Goal: Task Accomplishment & Management: Manage account settings

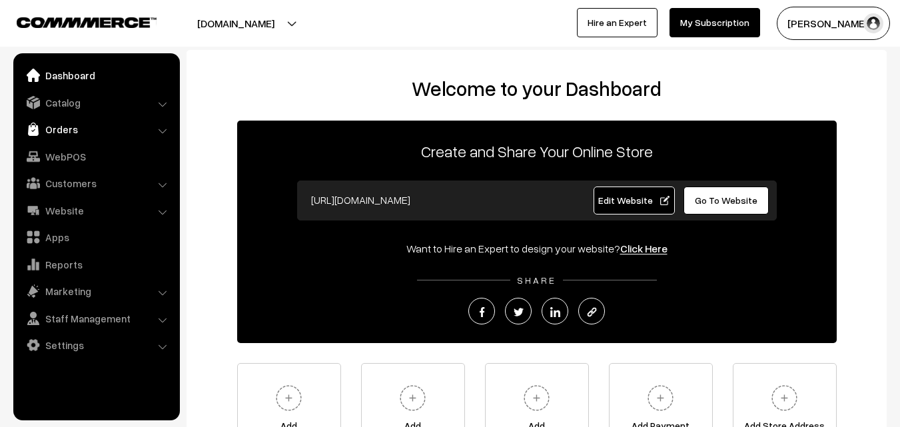
click at [67, 132] on link "Orders" at bounding box center [96, 129] width 158 height 24
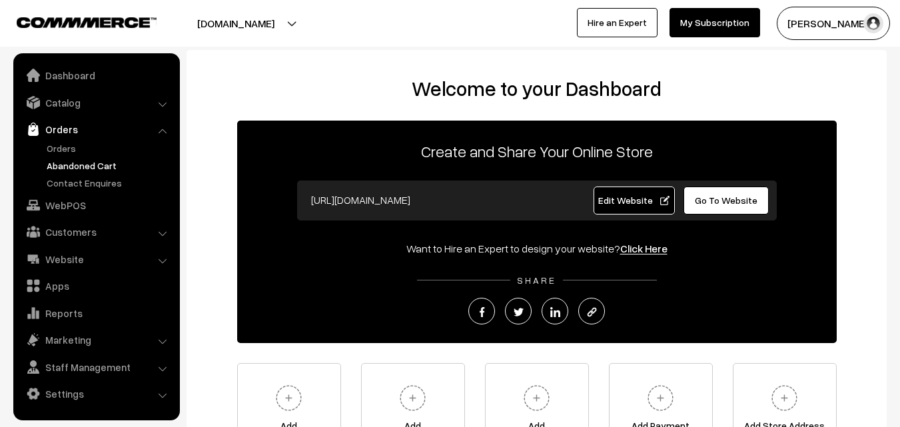
click at [72, 163] on link "Abandoned Cart" at bounding box center [109, 165] width 132 height 14
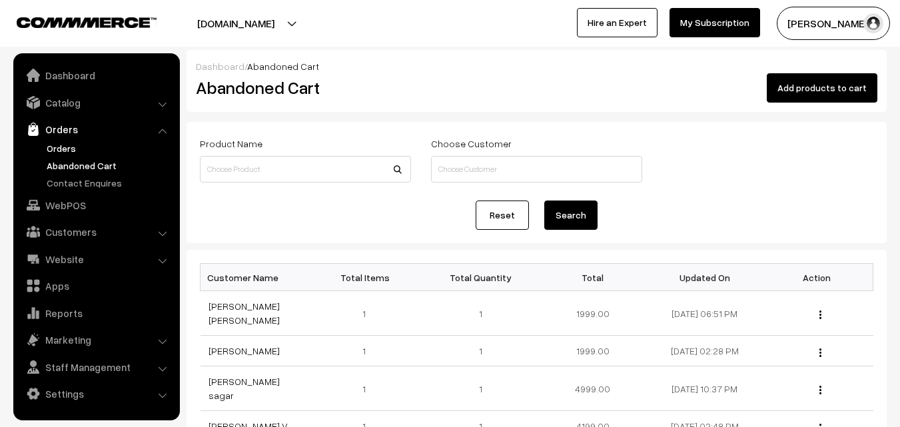
click at [76, 146] on link "Orders" at bounding box center [109, 148] width 132 height 14
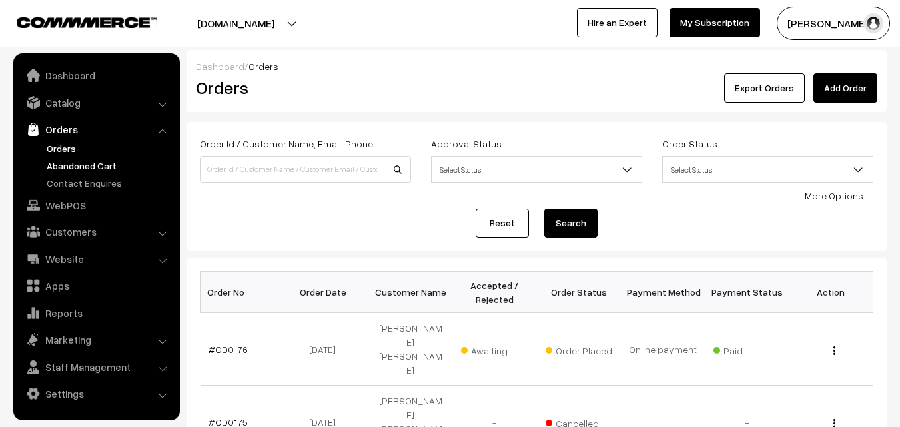
click at [87, 170] on link "Abandoned Cart" at bounding box center [109, 165] width 132 height 14
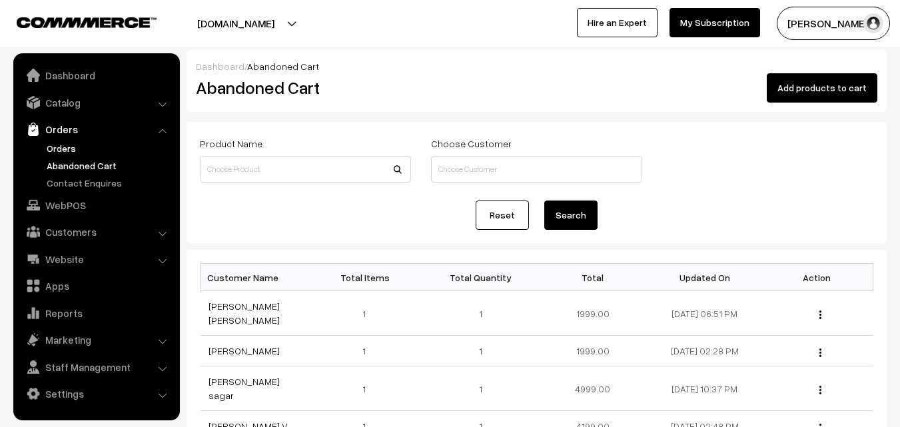
click at [63, 144] on link "Orders" at bounding box center [109, 148] width 132 height 14
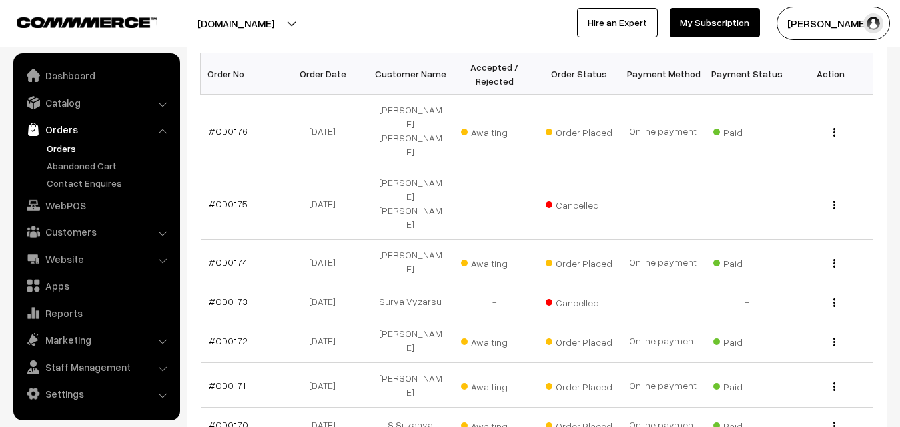
scroll to position [266, 0]
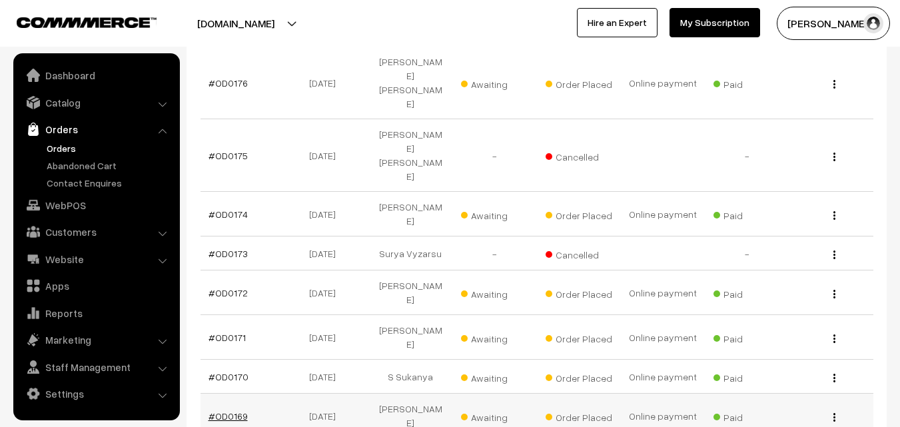
click at [234, 410] on link "#OD0169" at bounding box center [227, 415] width 39 height 11
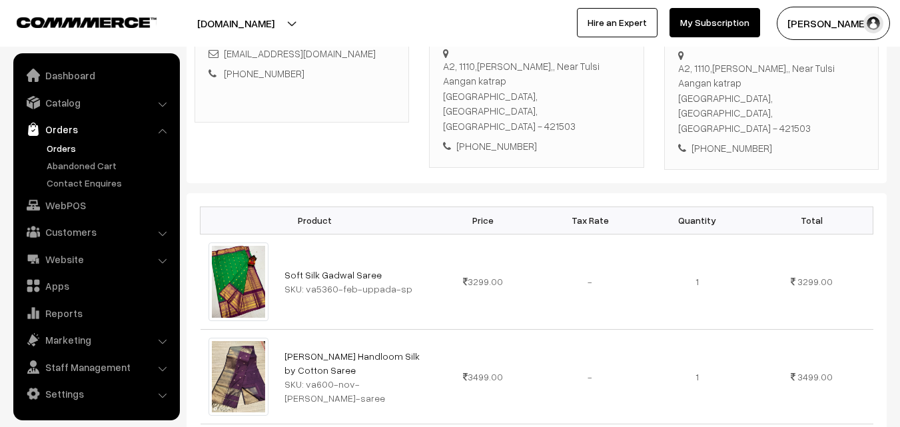
scroll to position [266, 0]
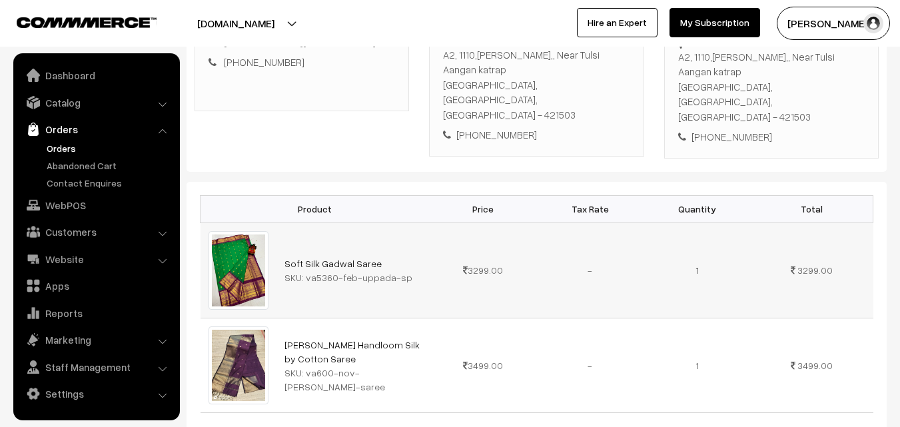
drag, startPoint x: 280, startPoint y: 232, endPoint x: 376, endPoint y: 231, distance: 95.9
click at [376, 231] on td "Soft Silk Gadwal Saree SKU: va5360-feb-uppada-sp" at bounding box center [352, 269] width 153 height 95
copy link "Soft Silk Gadwal Saree"
click at [310, 258] on link "Soft Silk Gadwal Saree" at bounding box center [332, 263] width 97 height 11
drag, startPoint x: 304, startPoint y: 252, endPoint x: 427, endPoint y: 252, distance: 123.2
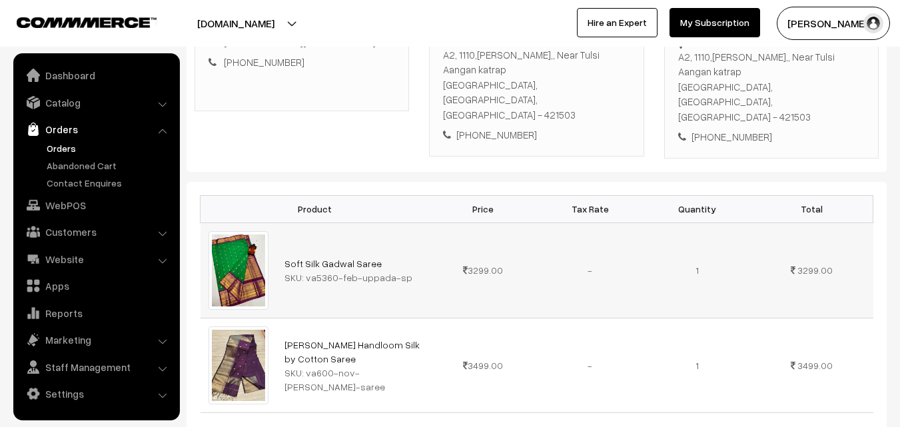
click at [427, 252] on td "Soft Silk Gadwal Saree SKU: va5360-feb-uppada-sp" at bounding box center [352, 269] width 153 height 95
copy div "va5360-feb-uppada-sp"
click at [75, 101] on link "Catalog" at bounding box center [96, 103] width 158 height 24
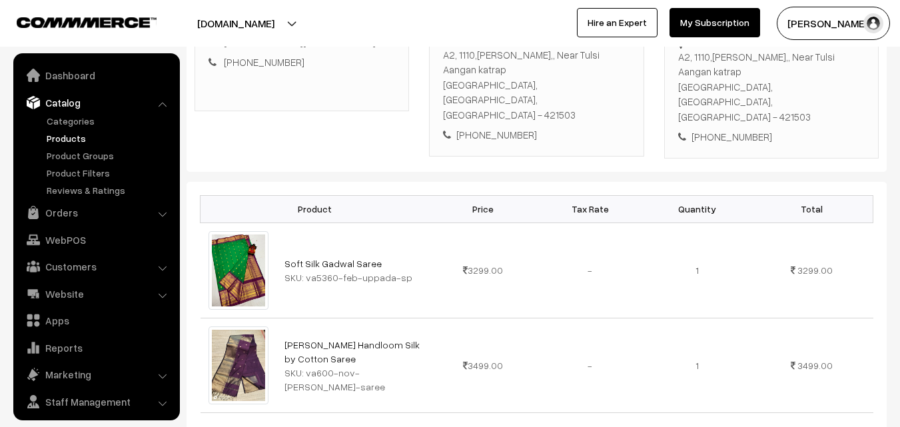
click at [73, 134] on link "Products" at bounding box center [109, 138] width 132 height 14
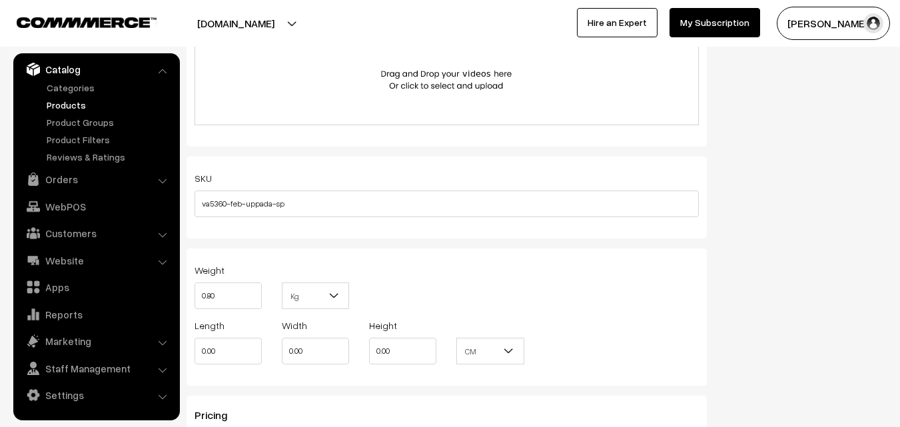
scroll to position [799, 0]
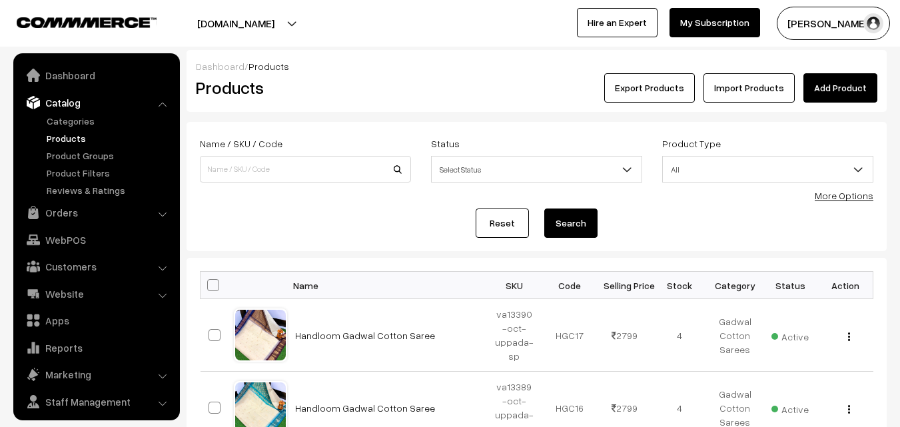
scroll to position [33, 0]
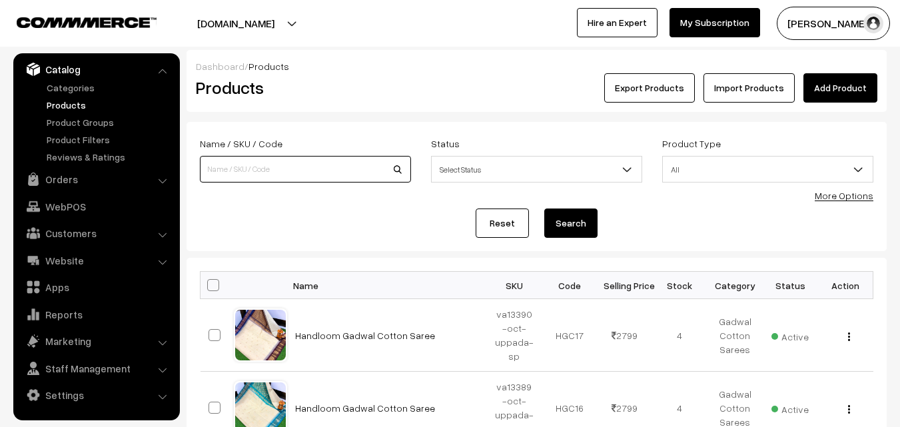
paste input "va5360-feb-uppada-sp"
type input "va5360-feb-uppada-sp"
click at [562, 230] on button "Search" at bounding box center [570, 222] width 53 height 29
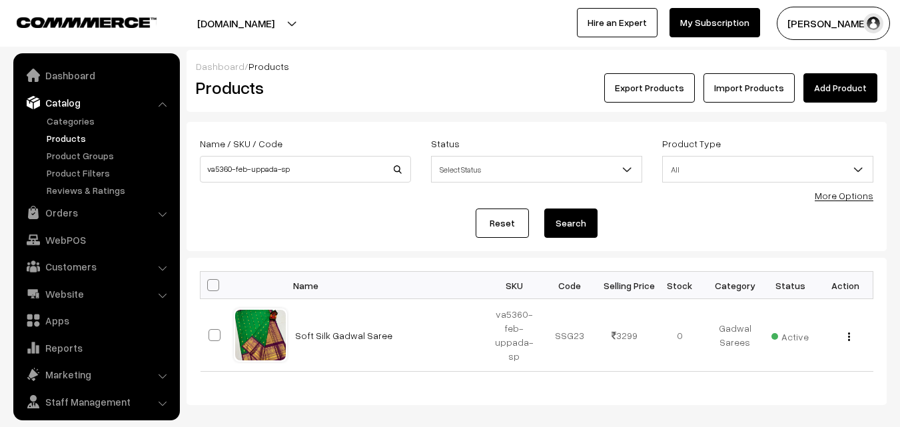
scroll to position [33, 0]
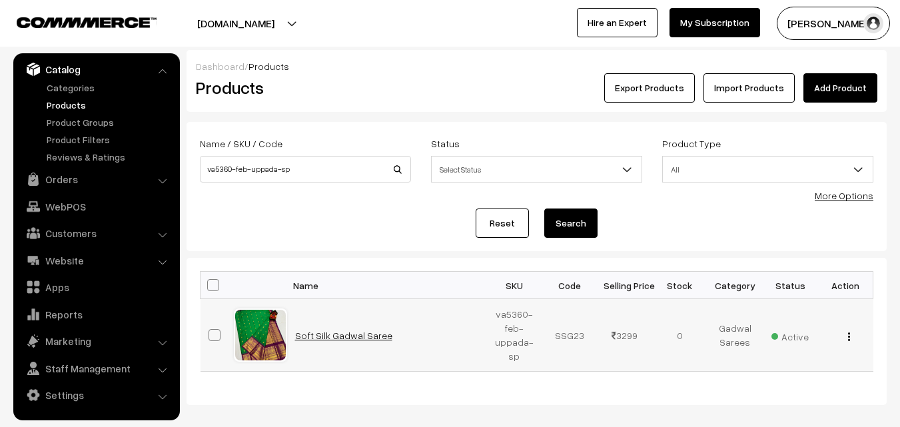
click at [343, 334] on link "Soft Silk Gadwal Saree" at bounding box center [343, 335] width 97 height 11
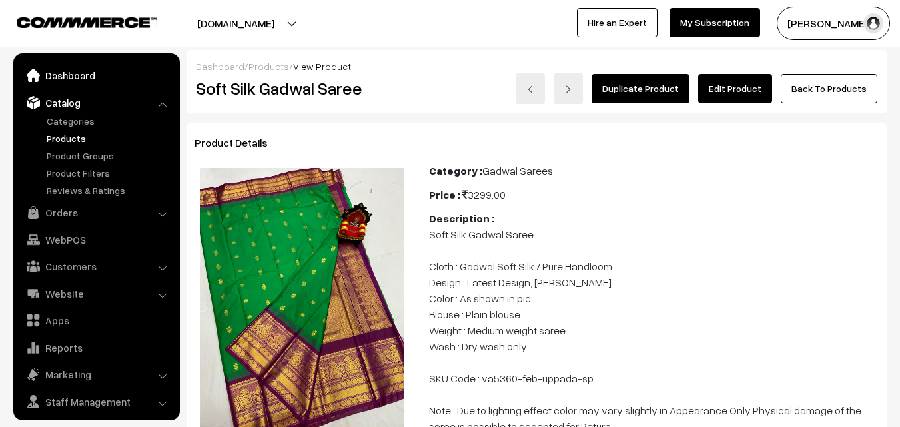
click at [67, 71] on link "Dashboard" at bounding box center [96, 75] width 158 height 24
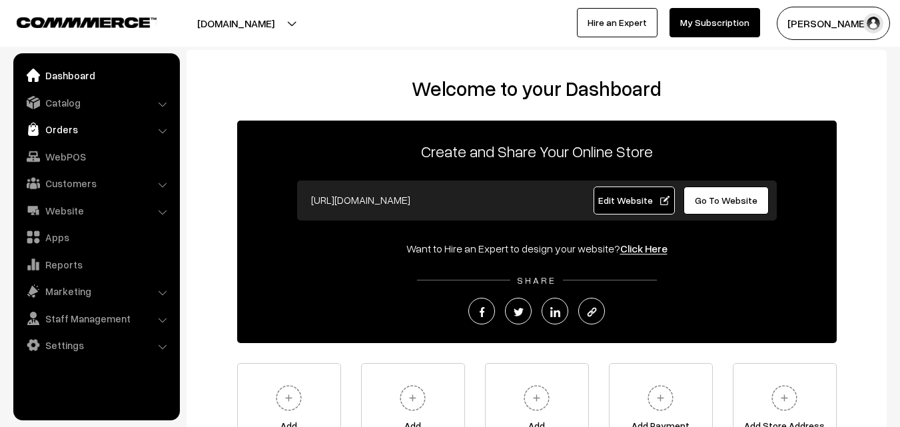
click at [63, 128] on link "Orders" at bounding box center [96, 129] width 158 height 24
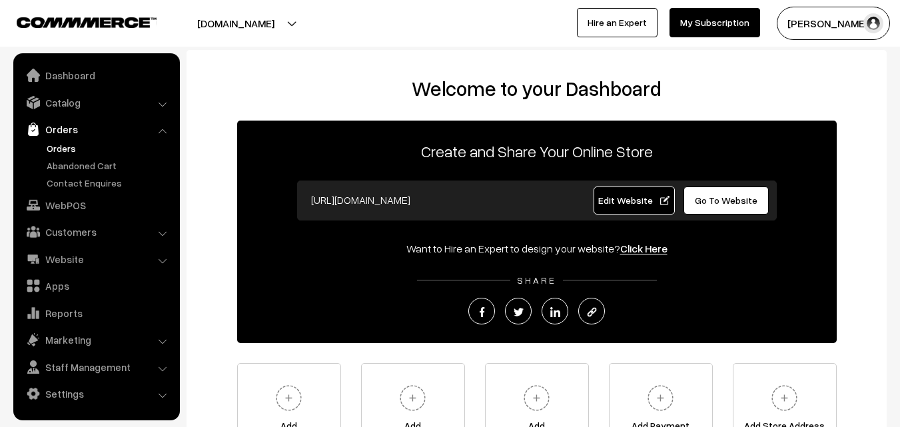
click at [65, 148] on link "Orders" at bounding box center [109, 148] width 132 height 14
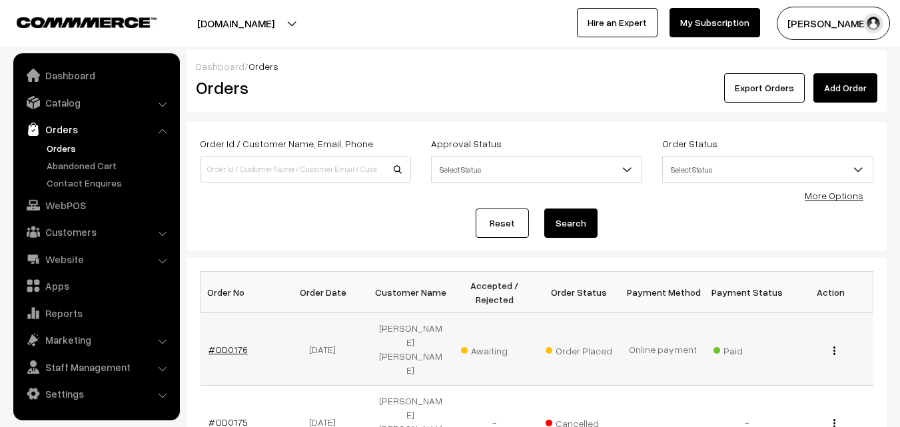
click at [220, 344] on link "#OD0176" at bounding box center [227, 349] width 39 height 11
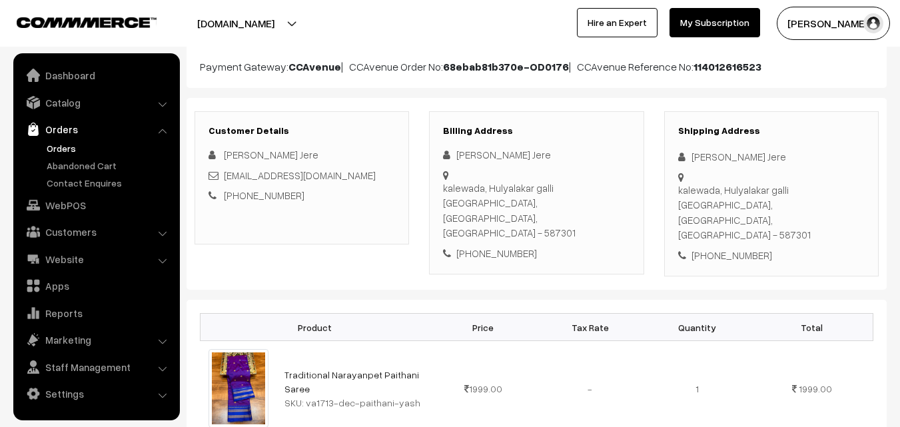
scroll to position [200, 0]
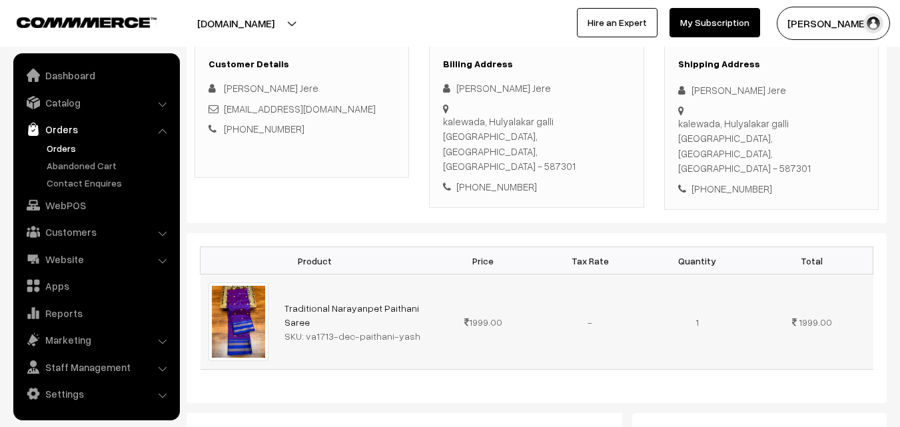
drag, startPoint x: 304, startPoint y: 304, endPoint x: 407, endPoint y: 307, distance: 103.2
click at [407, 329] on div "SKU: va1713-dec-paithani-yash" at bounding box center [352, 336] width 137 height 14
drag, startPoint x: 386, startPoint y: 306, endPoint x: 397, endPoint y: 84, distance: 222.7
click at [397, 84] on div "Customer Details [PERSON_NAME] Jere [EMAIL_ADDRESS][DOMAIN_NAME] [PHONE_NUMBER]" at bounding box center [301, 111] width 214 height 133
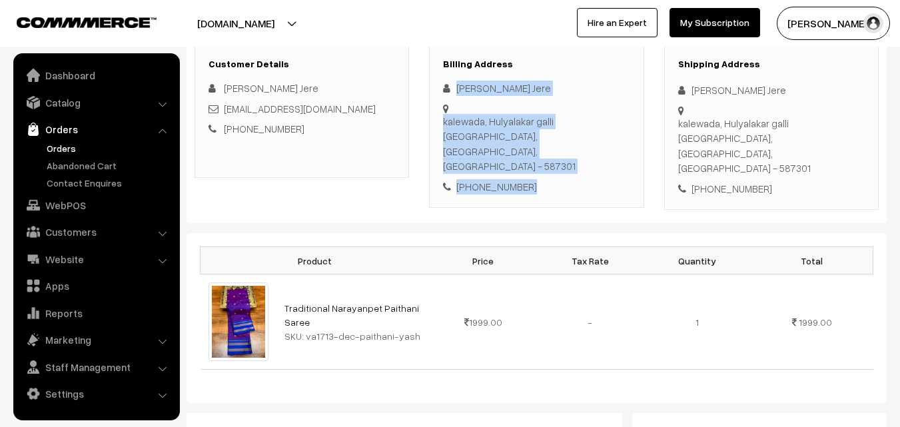
drag, startPoint x: 453, startPoint y: 84, endPoint x: 530, endPoint y: 150, distance: 101.0
click at [530, 150] on div "[PERSON_NAME] Jere [GEOGRAPHIC_DATA], [GEOGRAPHIC_DATA] [GEOGRAPHIC_DATA], [GEO…" at bounding box center [536, 137] width 186 height 113
copy div "Jayanti Pramod Jere kalewada, [GEOGRAPHIC_DATA] [GEOGRAPHIC_DATA], [GEOGRAPHIC_…"
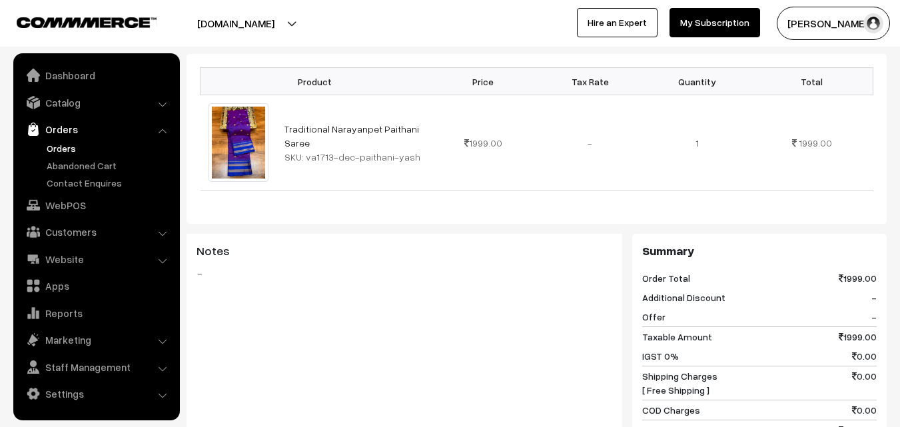
scroll to position [399, 0]
